Goal: Information Seeking & Learning: Learn about a topic

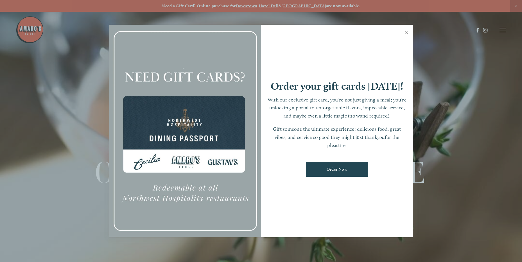
click at [408, 32] on link "Close" at bounding box center [406, 34] width 11 height 16
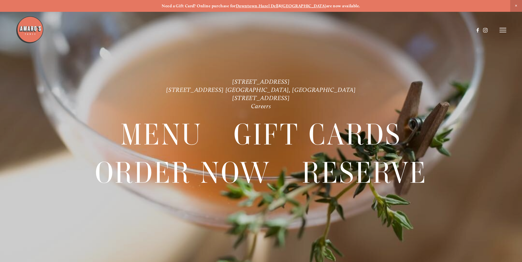
click at [504, 30] on icon at bounding box center [503, 30] width 7 height 5
click at [383, 30] on span "Menu" at bounding box center [389, 30] width 12 height 5
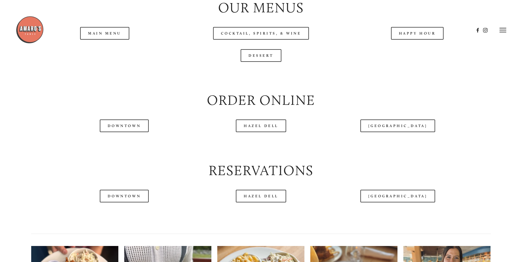
scroll to position [647, 0]
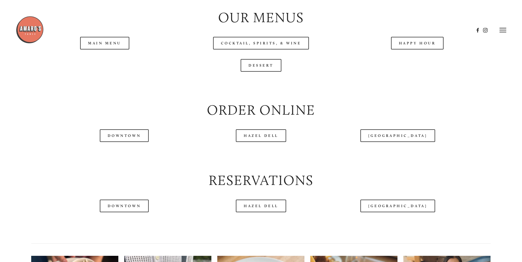
click at [414, 56] on header "Menu Order Now Visit Gallery 0" at bounding box center [261, 30] width 491 height 60
click at [414, 57] on header "Menu Order Now Visit Gallery 0" at bounding box center [261, 30] width 491 height 60
click at [414, 49] on link "Happy Hour" at bounding box center [417, 43] width 53 height 13
